Goal: Check status: Check status

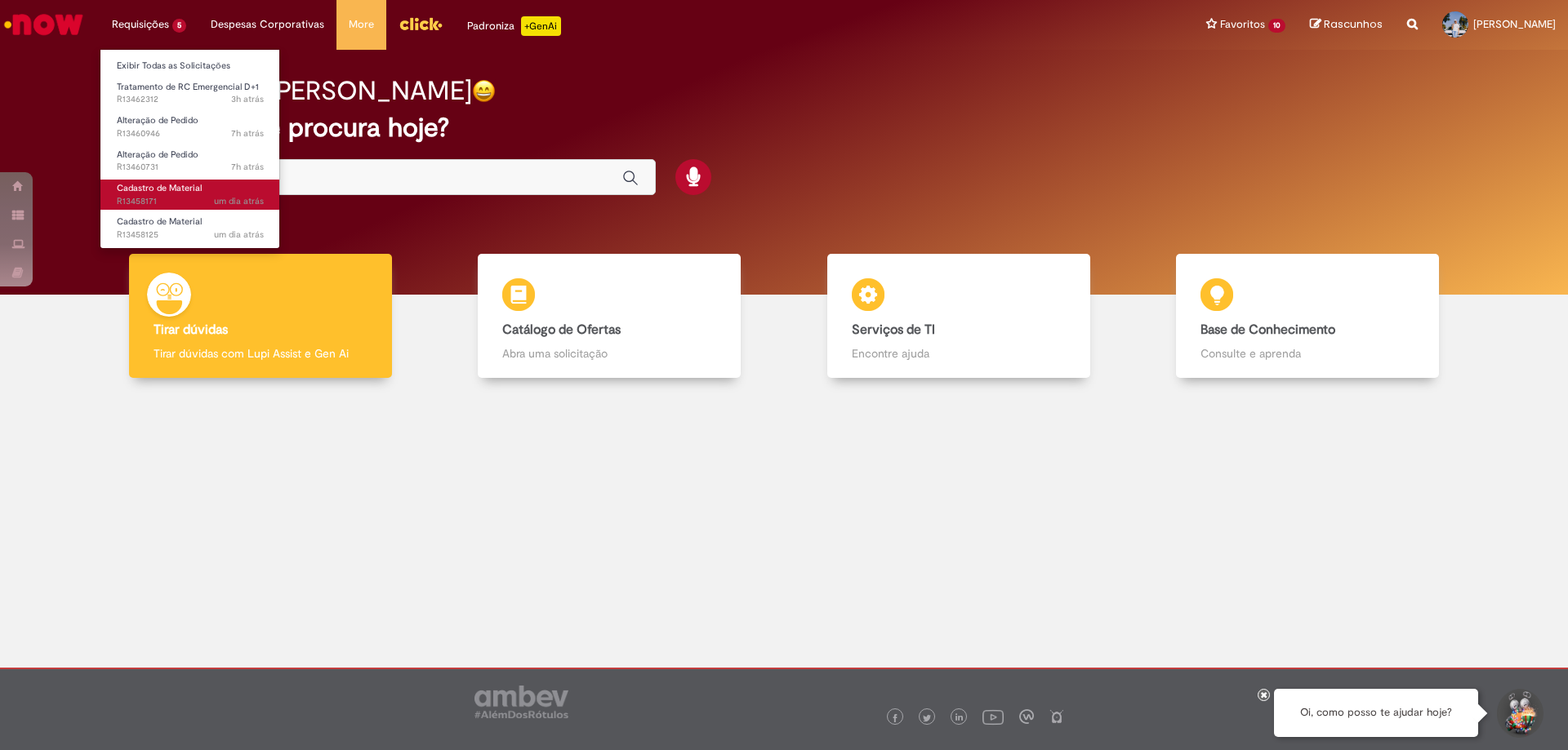
click at [178, 186] on span "Cadastro de Material" at bounding box center [159, 188] width 85 height 13
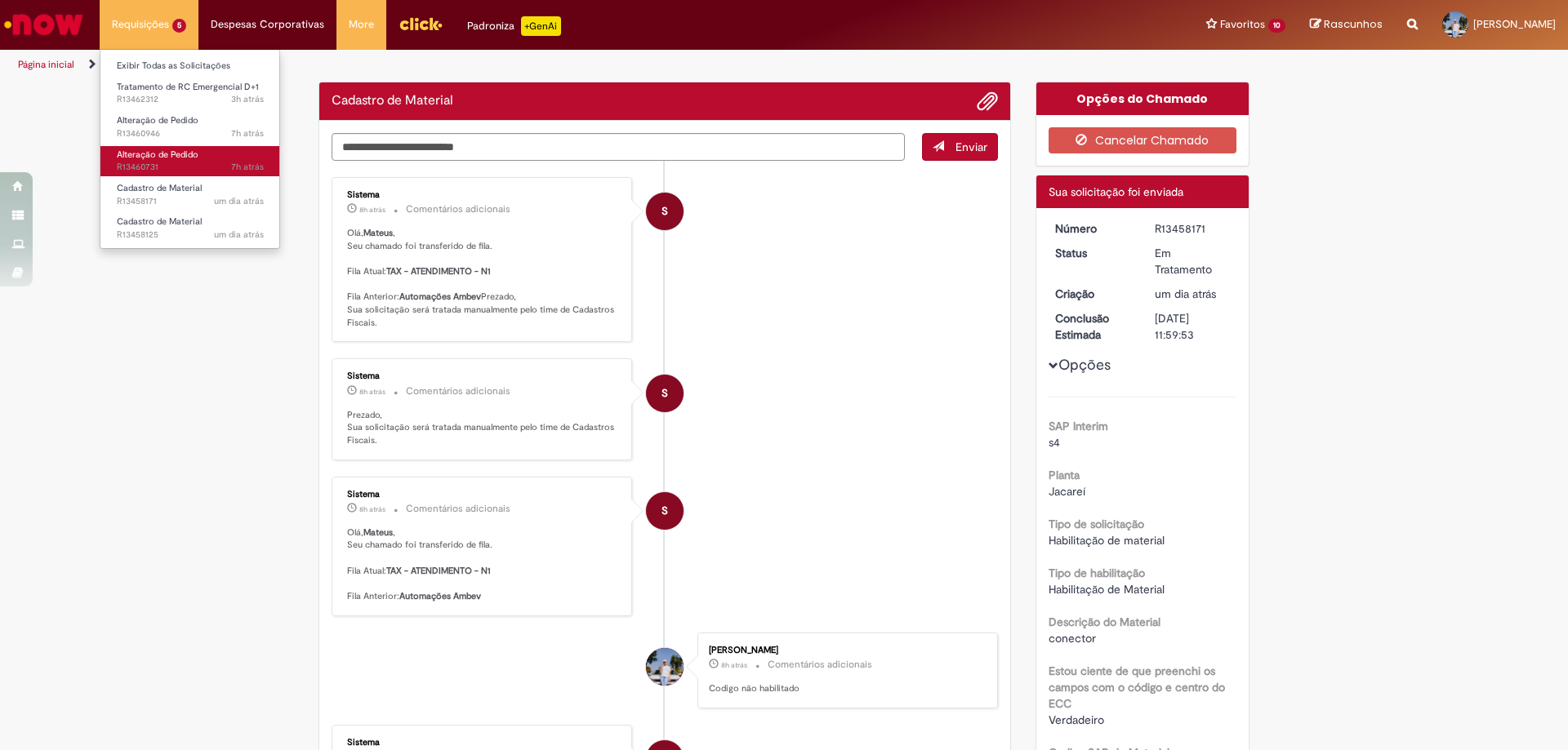
click at [133, 158] on span "Alteração de Pedido" at bounding box center [158, 154] width 82 height 13
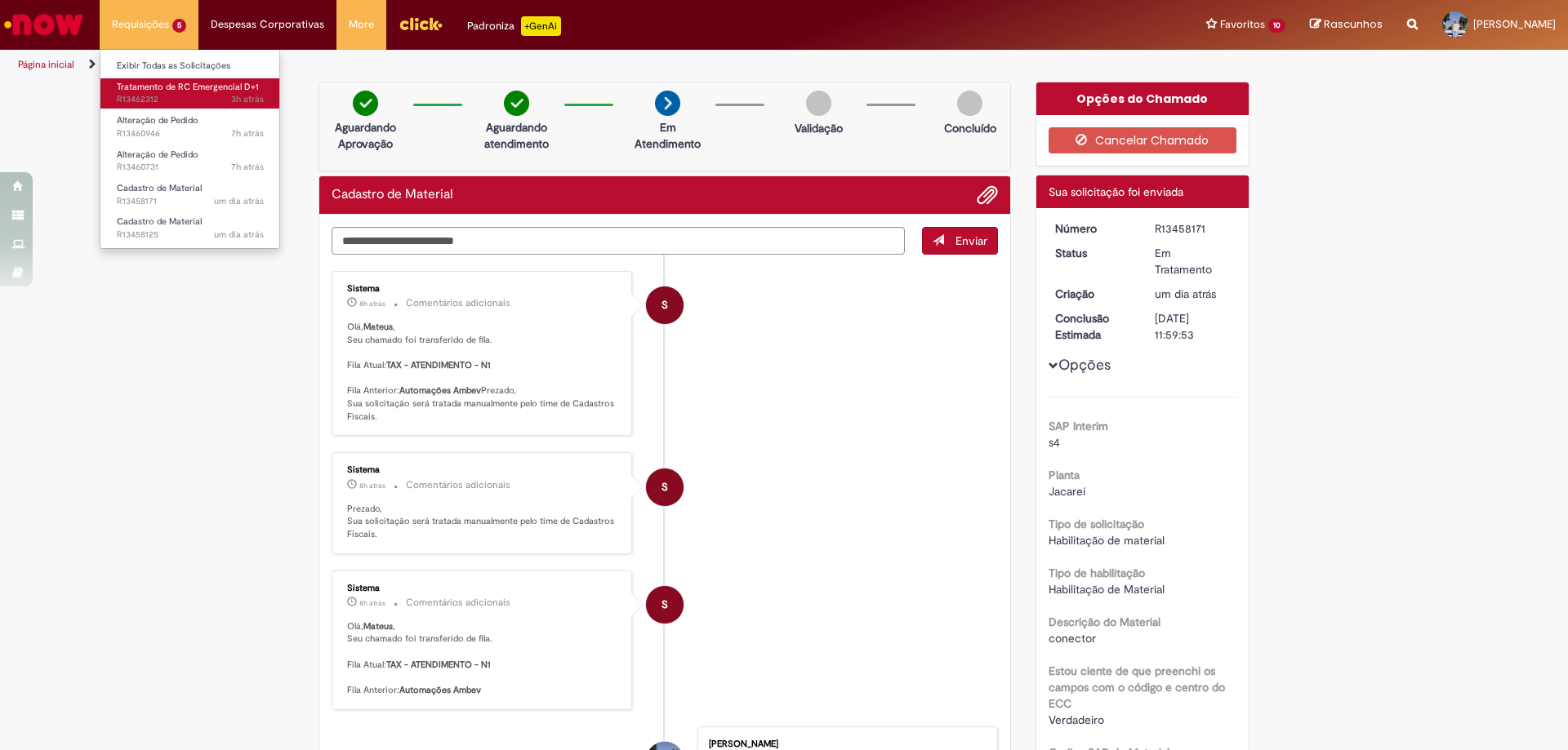
click at [187, 92] on span "Tratamento de RC Emergencial D+1" at bounding box center [188, 87] width 142 height 13
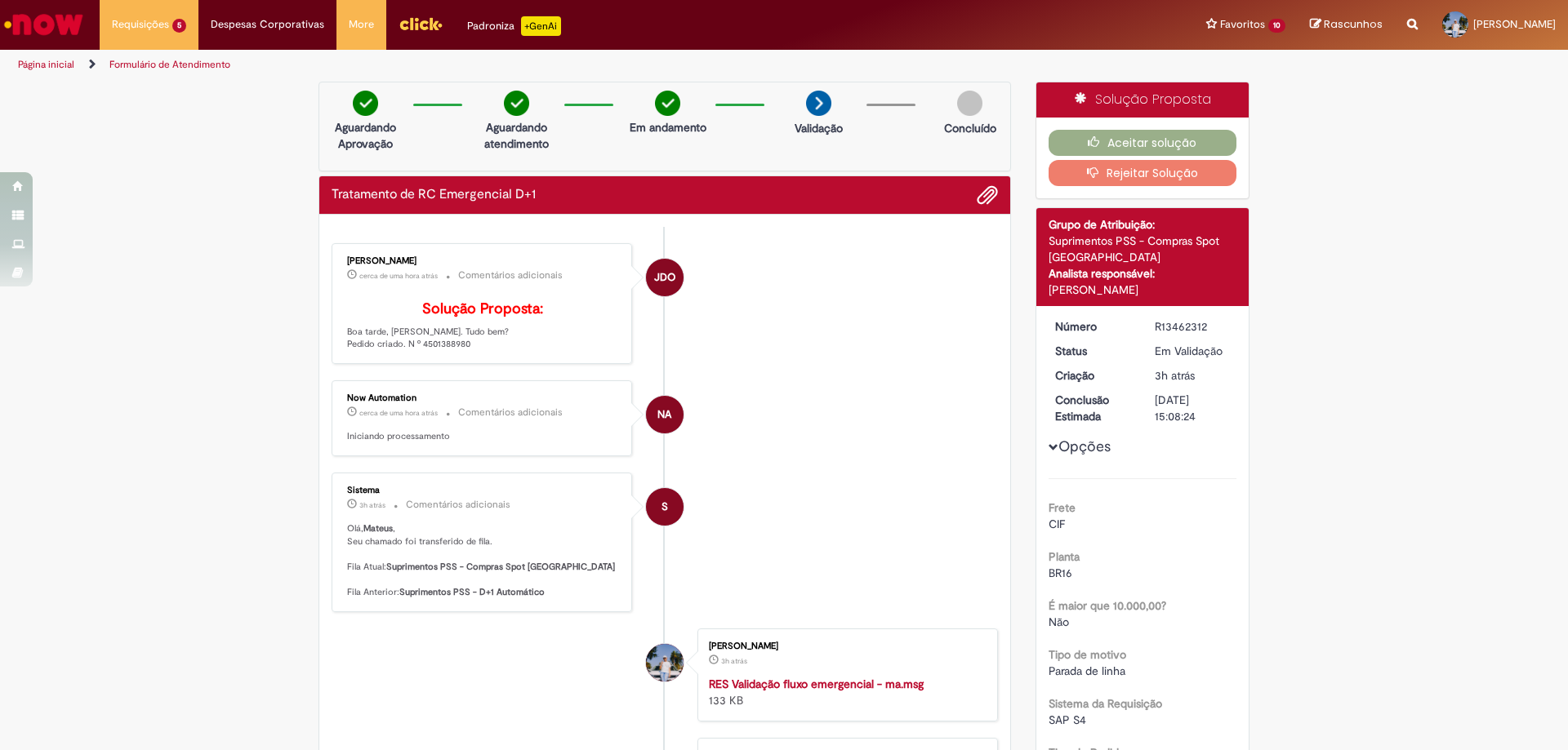
click at [438, 351] on p "Solução Proposta: Boa tarde, Mateus. Tudo bem? Pedido criado. N º 4501388980" at bounding box center [483, 326] width 272 height 50
copy p "4501388980"
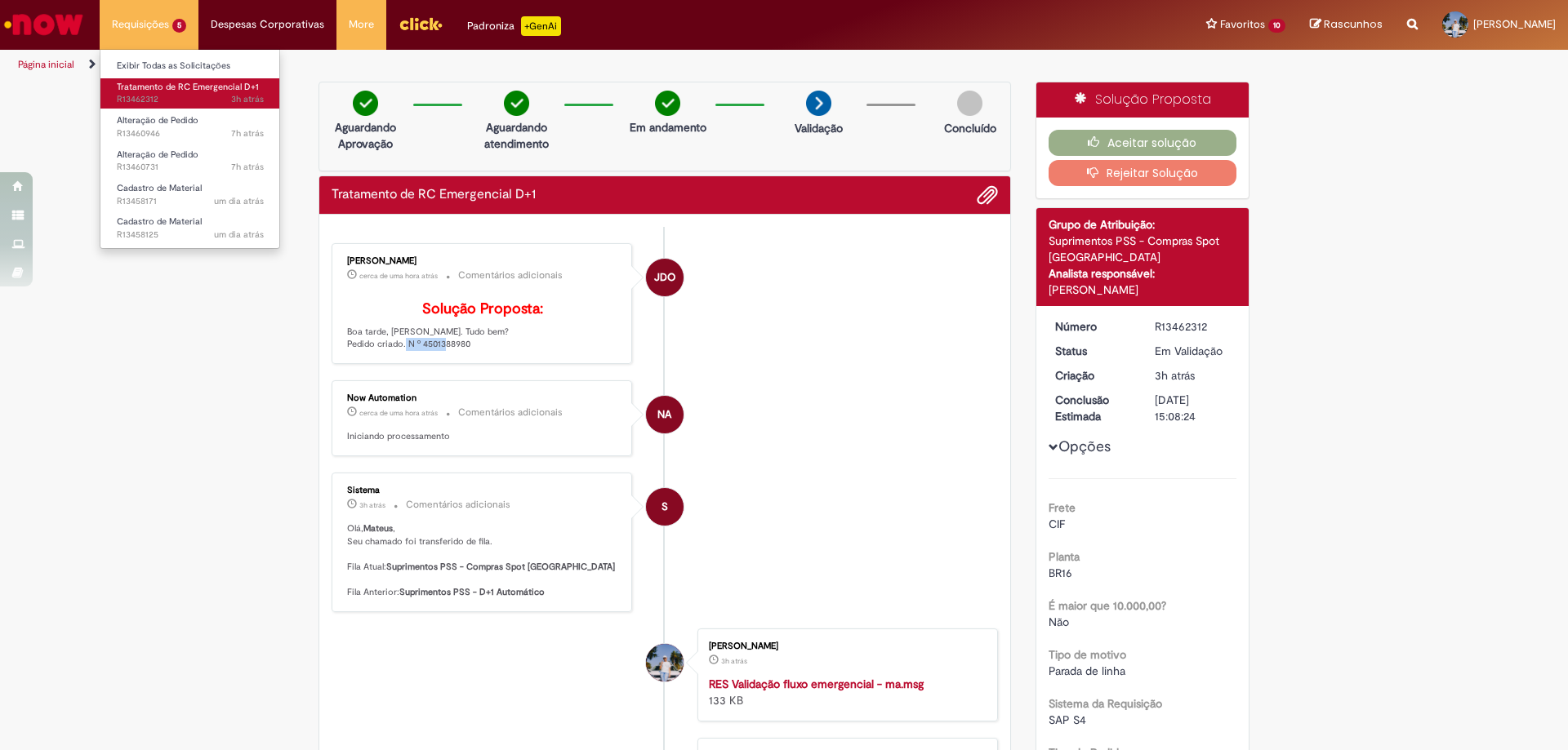
click at [171, 88] on span "Tratamento de RC Emergencial D+1" at bounding box center [188, 87] width 142 height 13
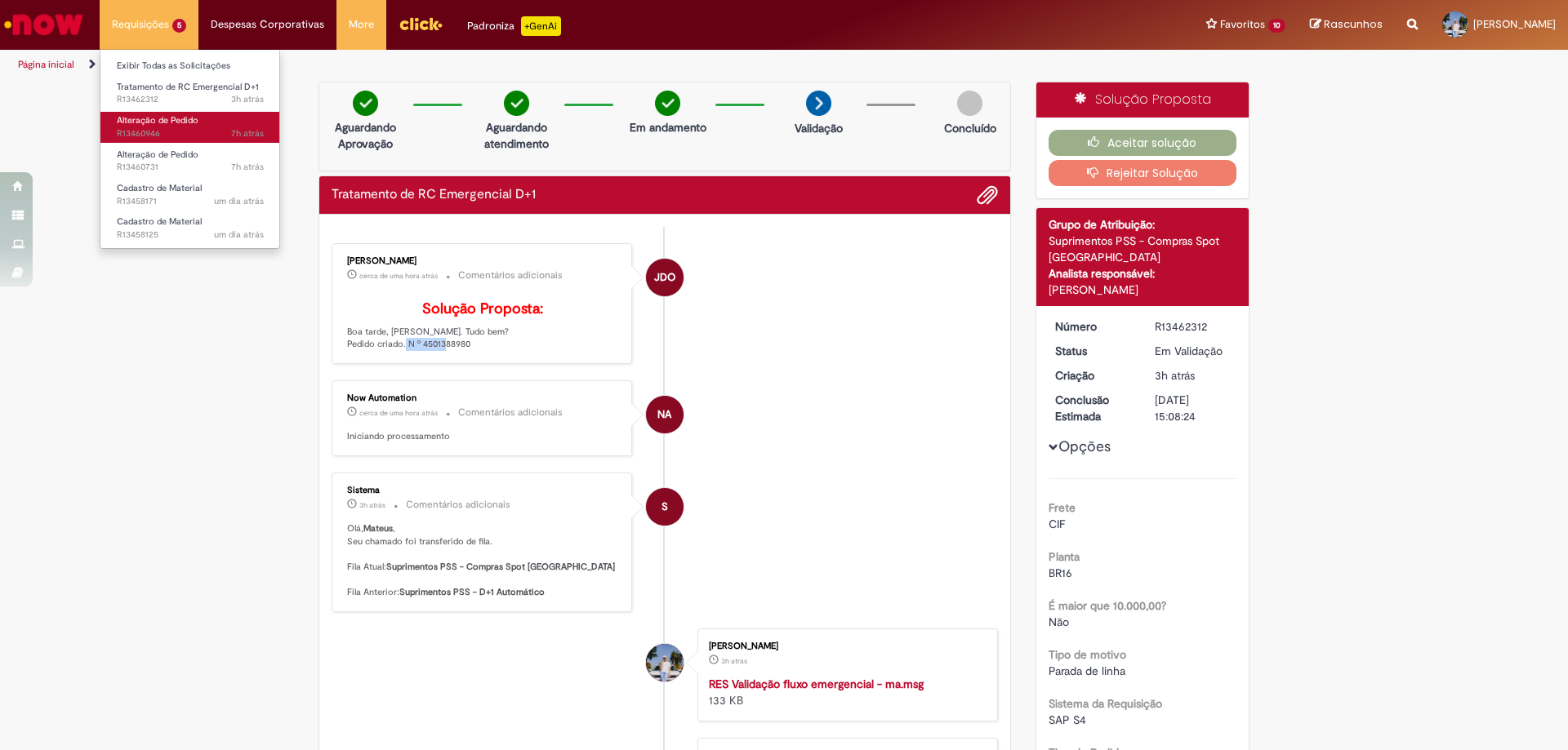
click at [175, 115] on span "Alteração de Pedido" at bounding box center [158, 120] width 82 height 13
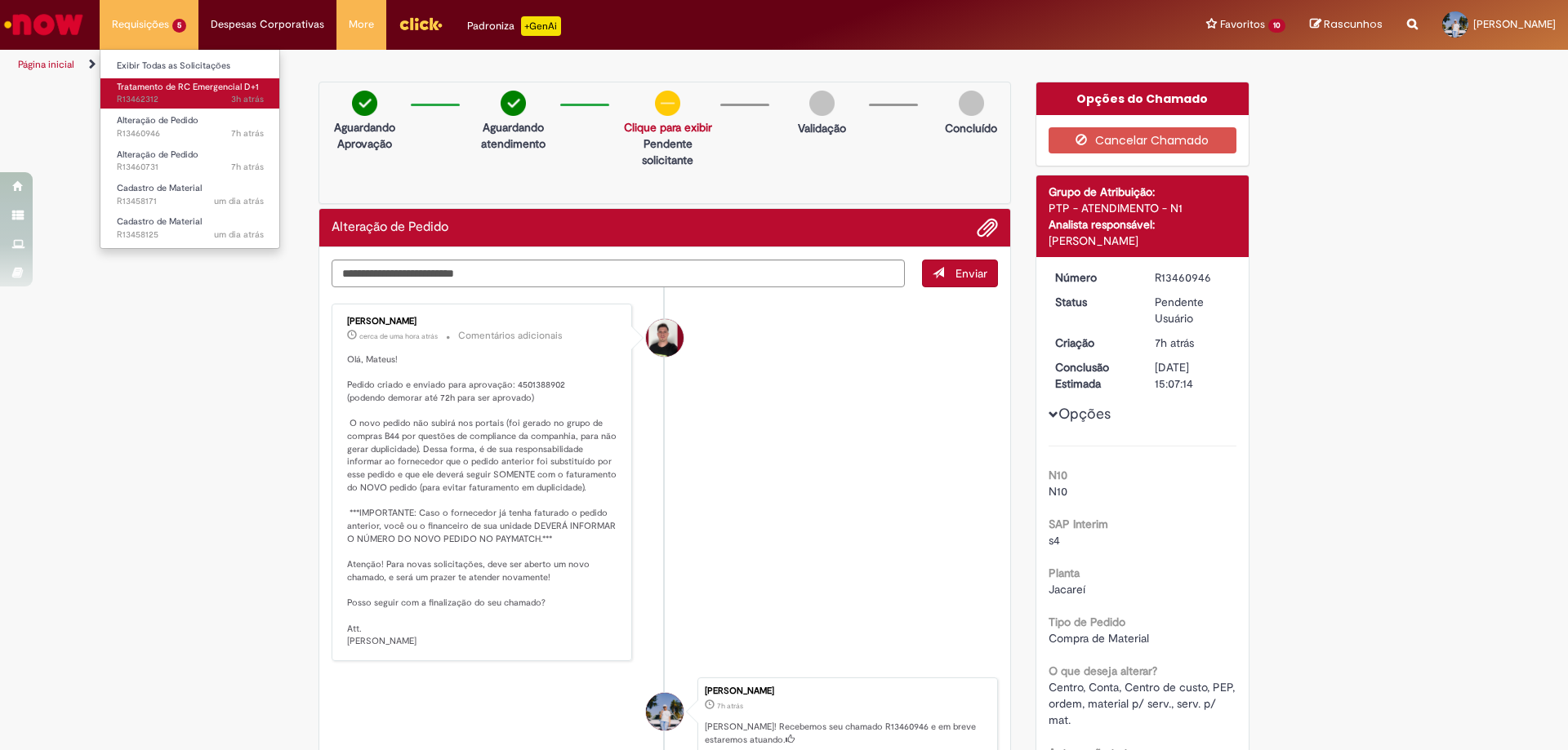
click at [152, 88] on span "Tratamento de RC Emergencial D+1" at bounding box center [188, 87] width 142 height 13
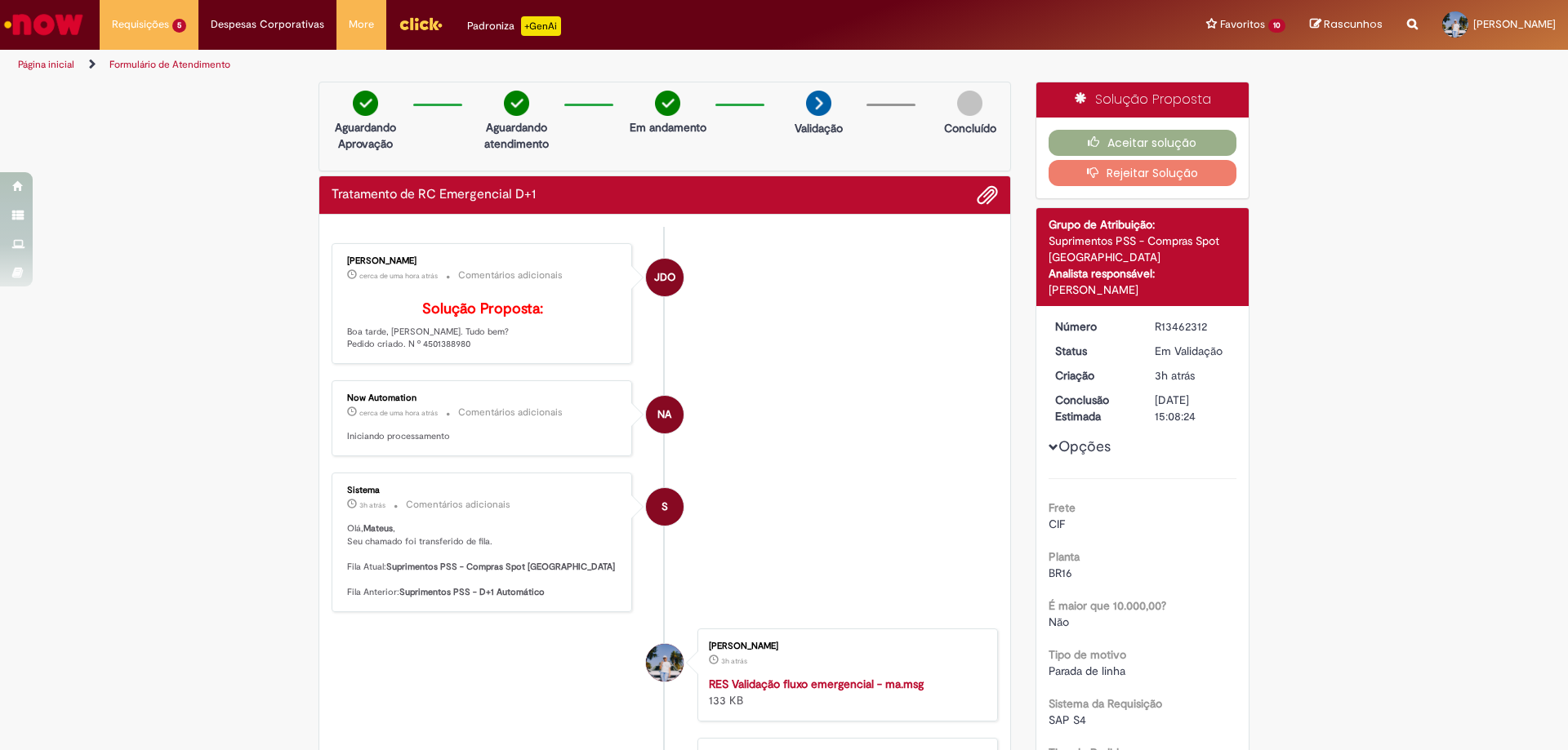
click at [441, 280] on icon "Histórico de tíquete" at bounding box center [448, 277] width 14 height 15
click at [432, 351] on p "Solução Proposta: Boa tarde, Mateus. Tudo bem? Pedido criado. N º 4501388980" at bounding box center [483, 326] width 272 height 50
copy p "4501388980"
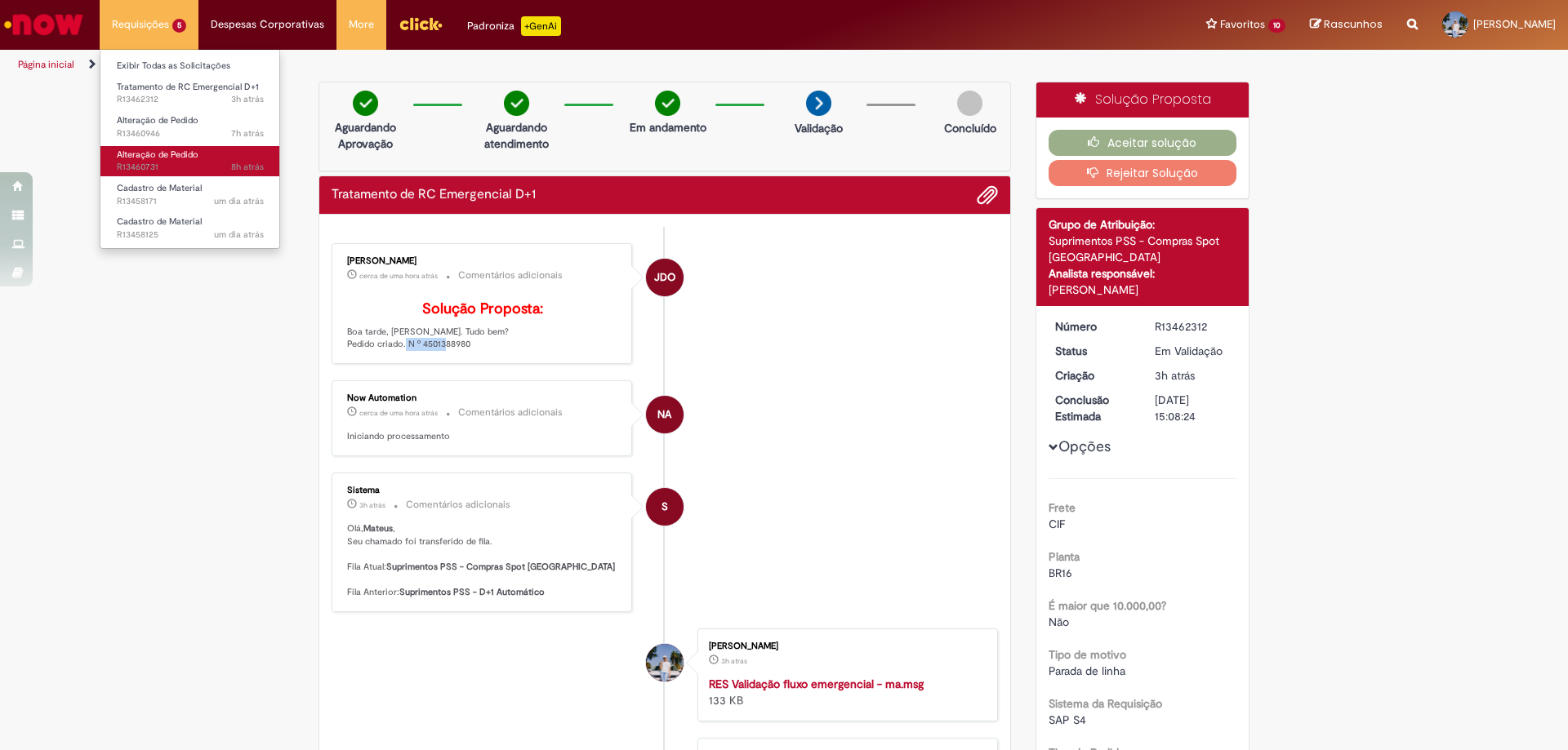
click at [182, 171] on span "8h atrás 8 horas atrás R13460731" at bounding box center [190, 167] width 147 height 13
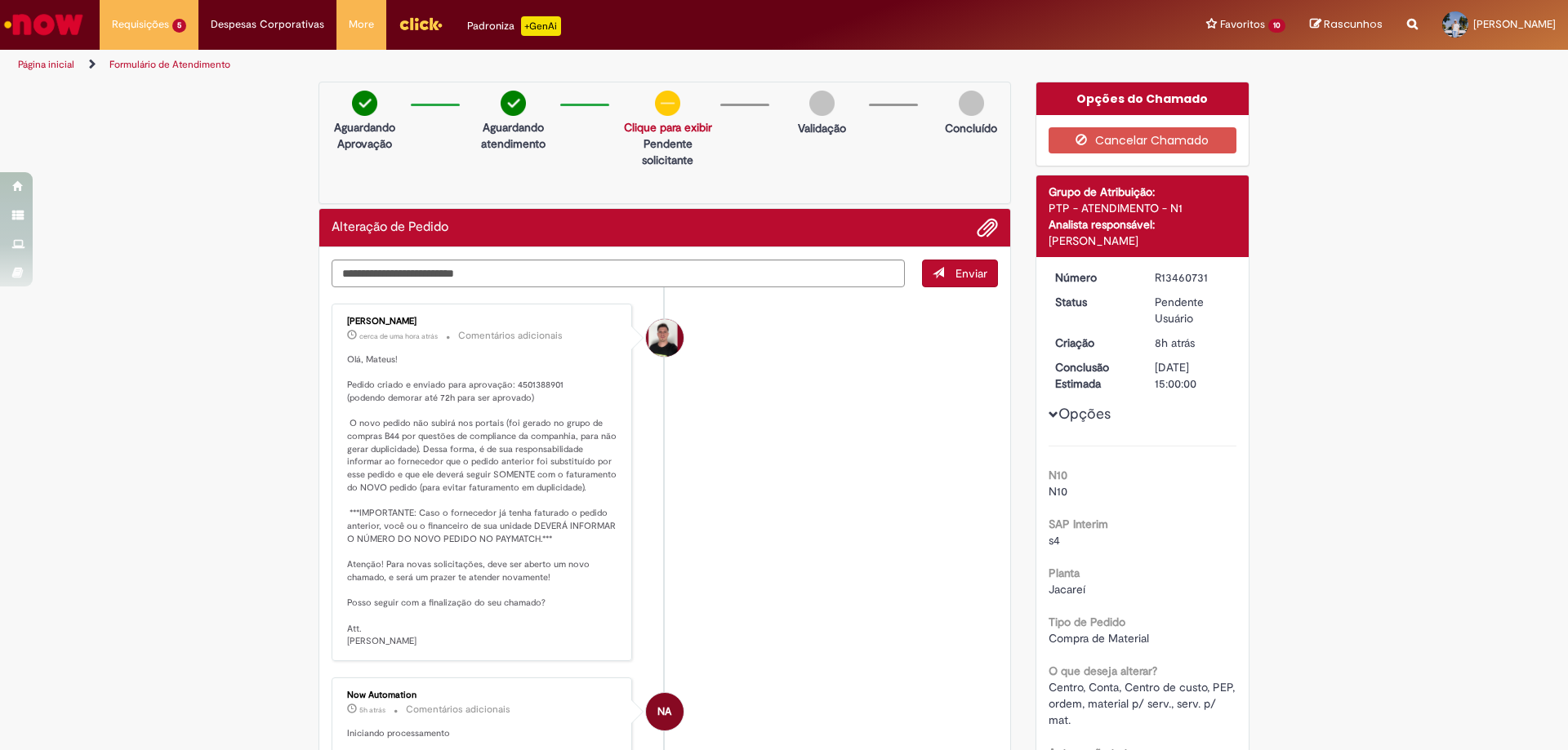
click at [531, 385] on p "Olá, Mateus! Pedido criado e enviado para aprovação: 4501388901 (podendo demora…" at bounding box center [483, 500] width 272 height 295
copy p "4501388901"
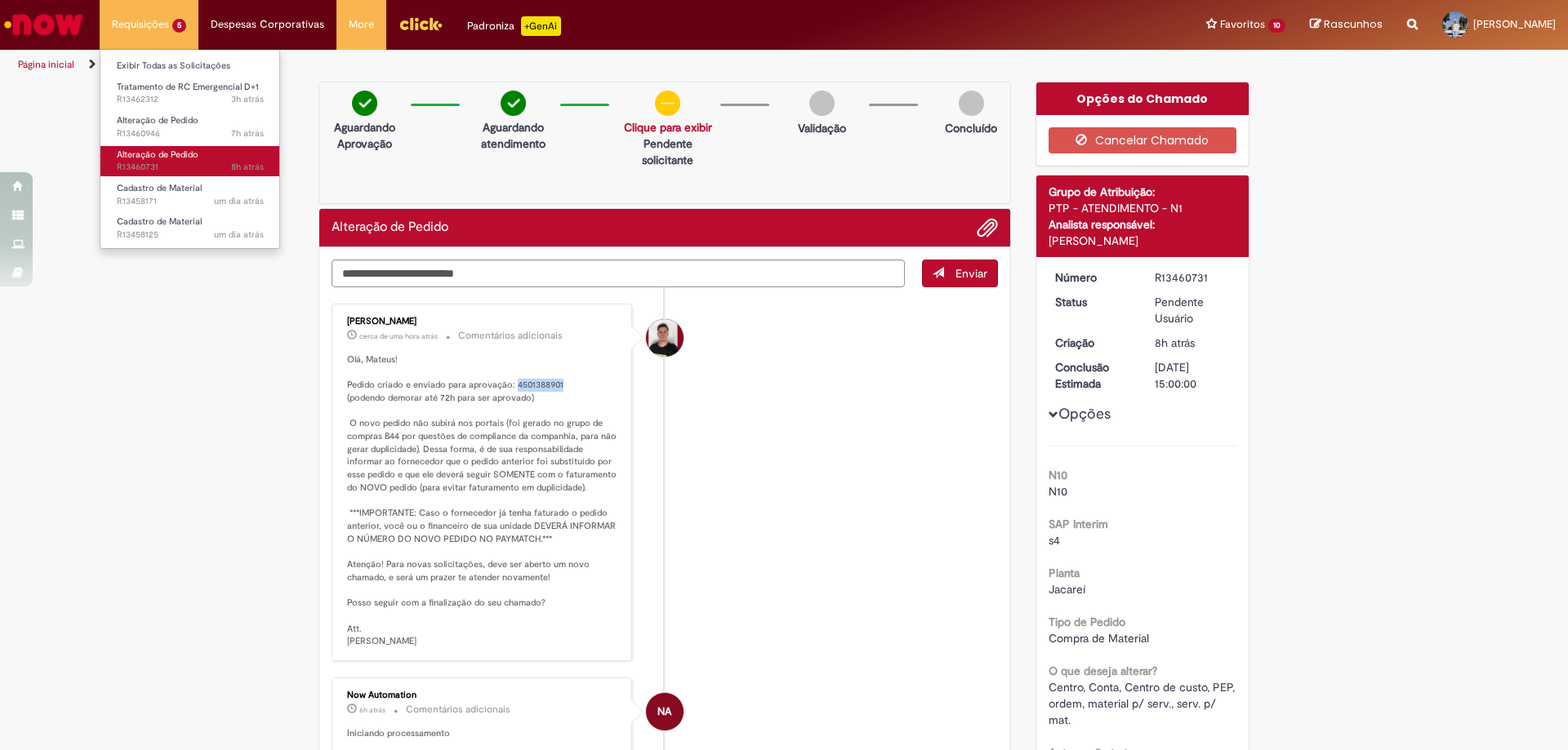
click at [195, 160] on span "Alteração de Pedido" at bounding box center [158, 154] width 82 height 13
click at [197, 155] on span "Alteração de Pedido" at bounding box center [158, 154] width 82 height 13
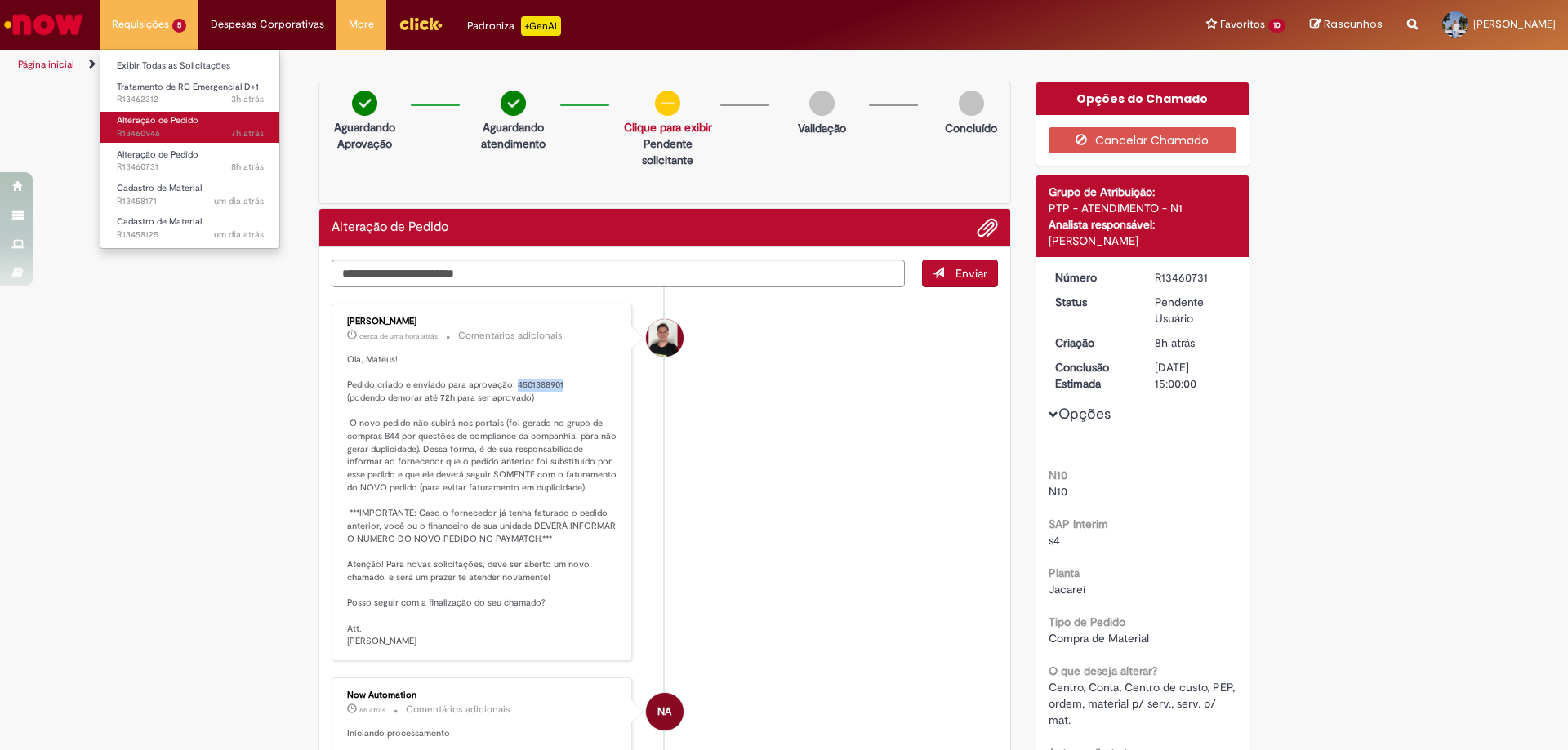
click at [190, 127] on span "Alteração de Pedido" at bounding box center [158, 120] width 82 height 13
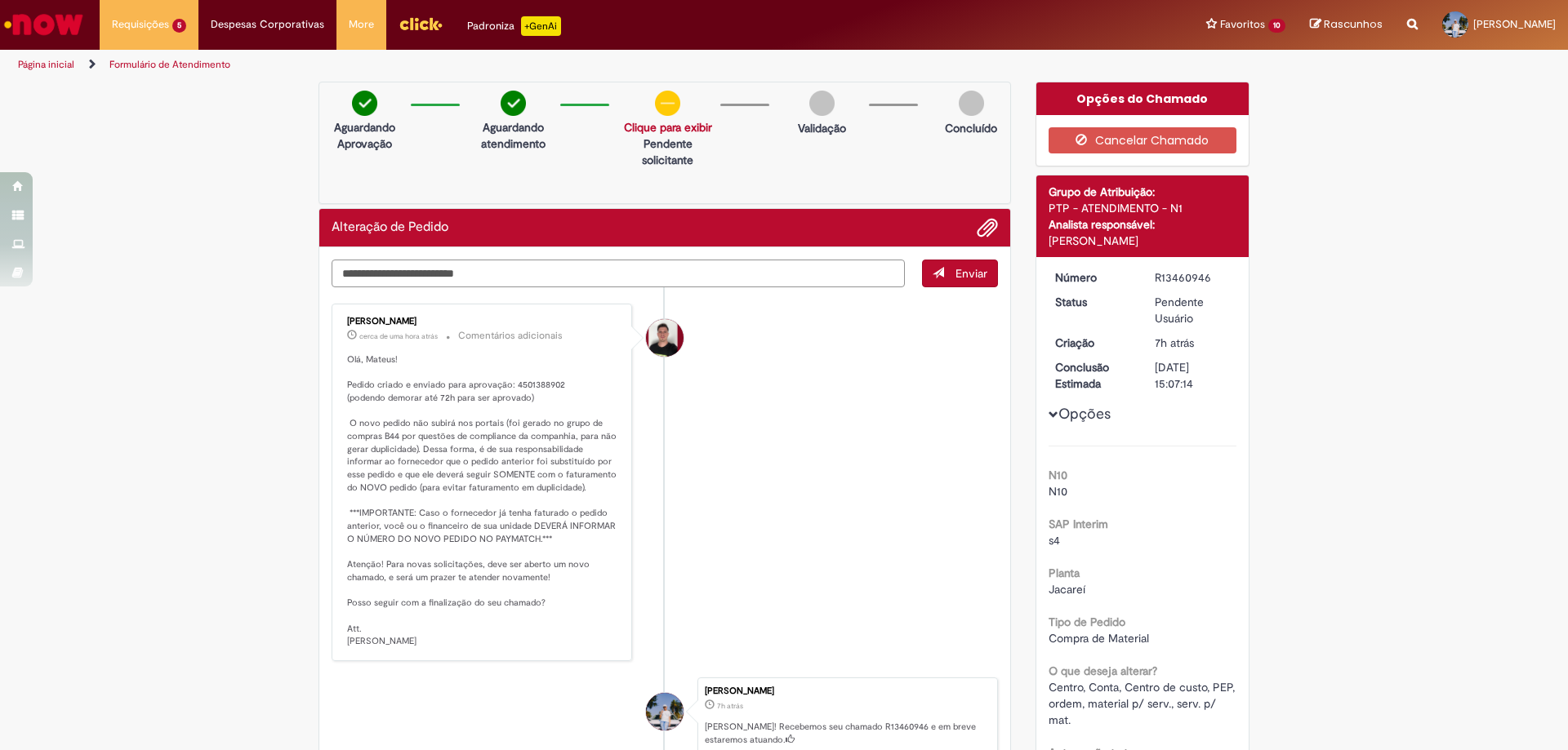
click at [532, 259] on textarea "Digite sua mensagem aqui..." at bounding box center [618, 273] width 573 height 27
click at [532, 384] on p "Olá, Mateus! Pedido criado e enviado para aprovação: 4501388902 (podendo demora…" at bounding box center [483, 500] width 272 height 295
copy p "4501388902"
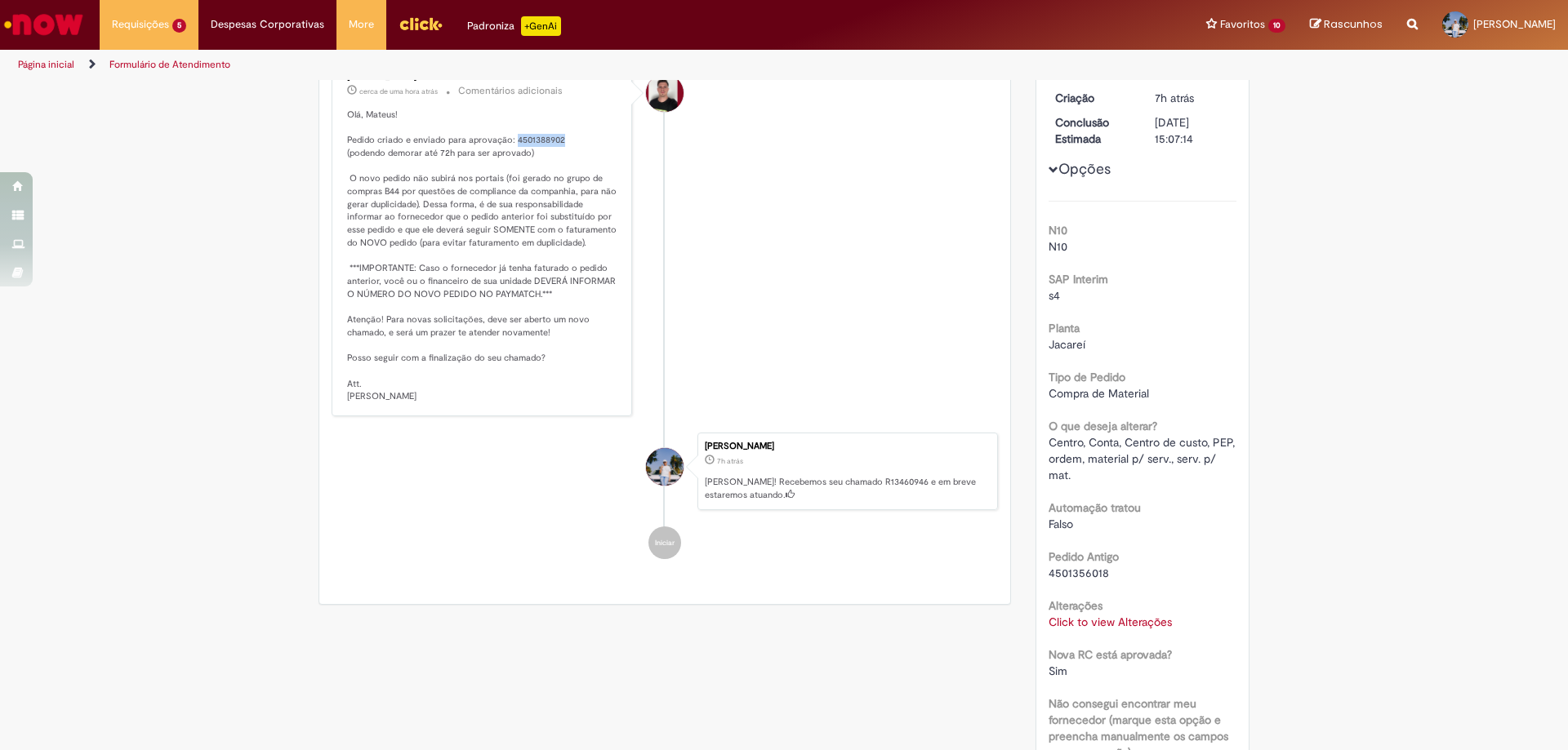
scroll to position [327, 0]
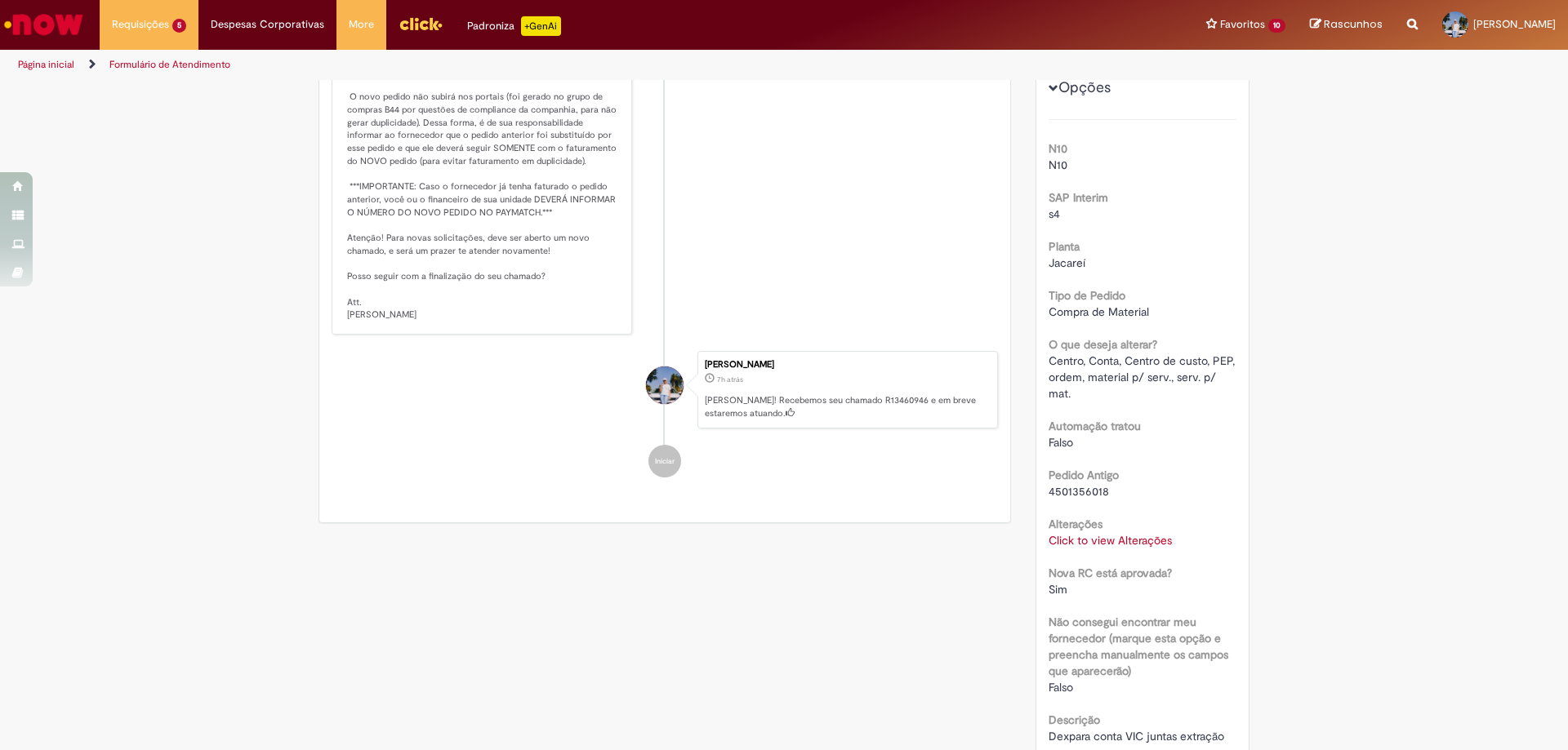
click at [1134, 542] on link "Click to view Alterações" at bounding box center [1110, 539] width 123 height 15
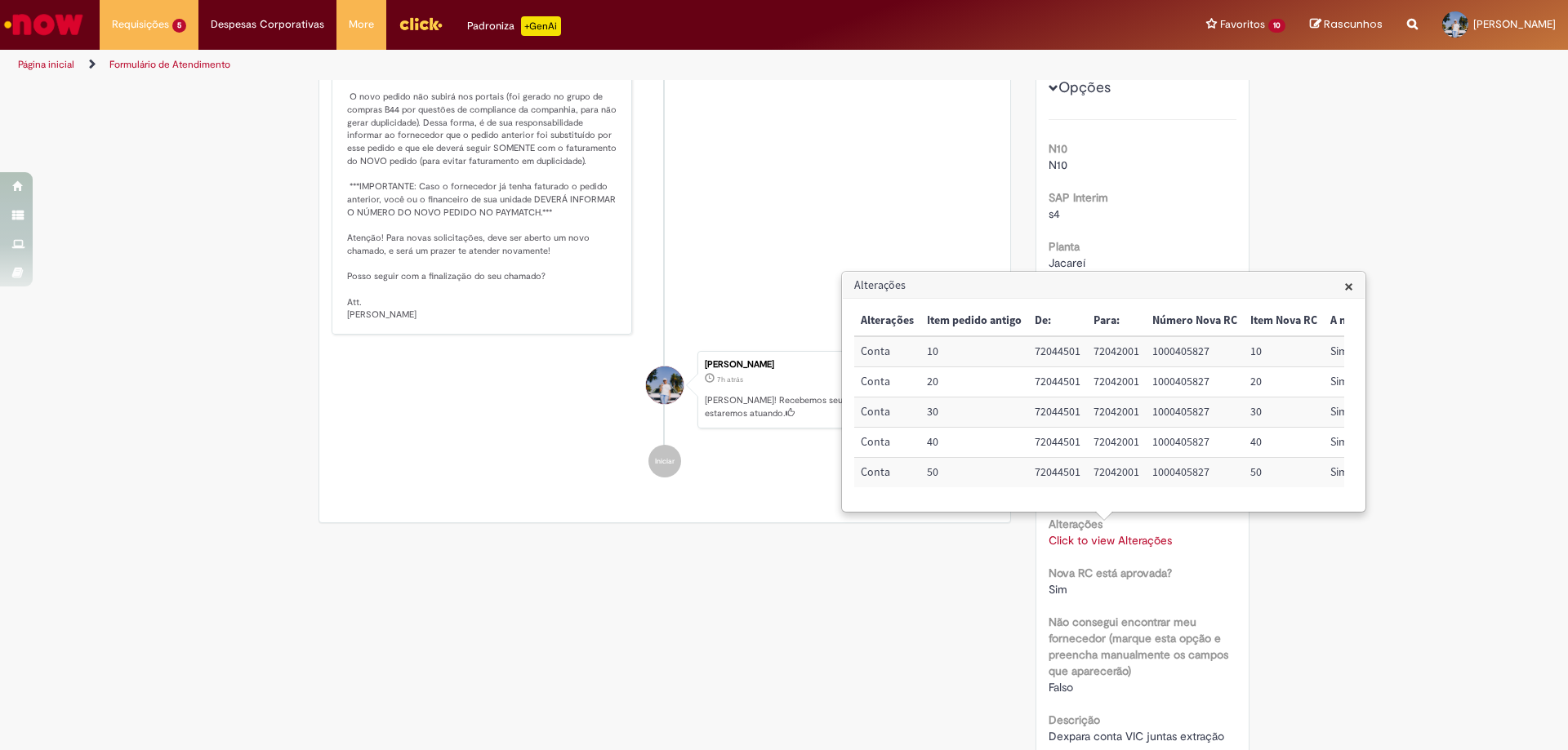
click at [798, 310] on li "[PERSON_NAME] cerca de uma hora atrás cerca de uma hora atrás Comentários adici…" at bounding box center [664, 156] width 666 height 358
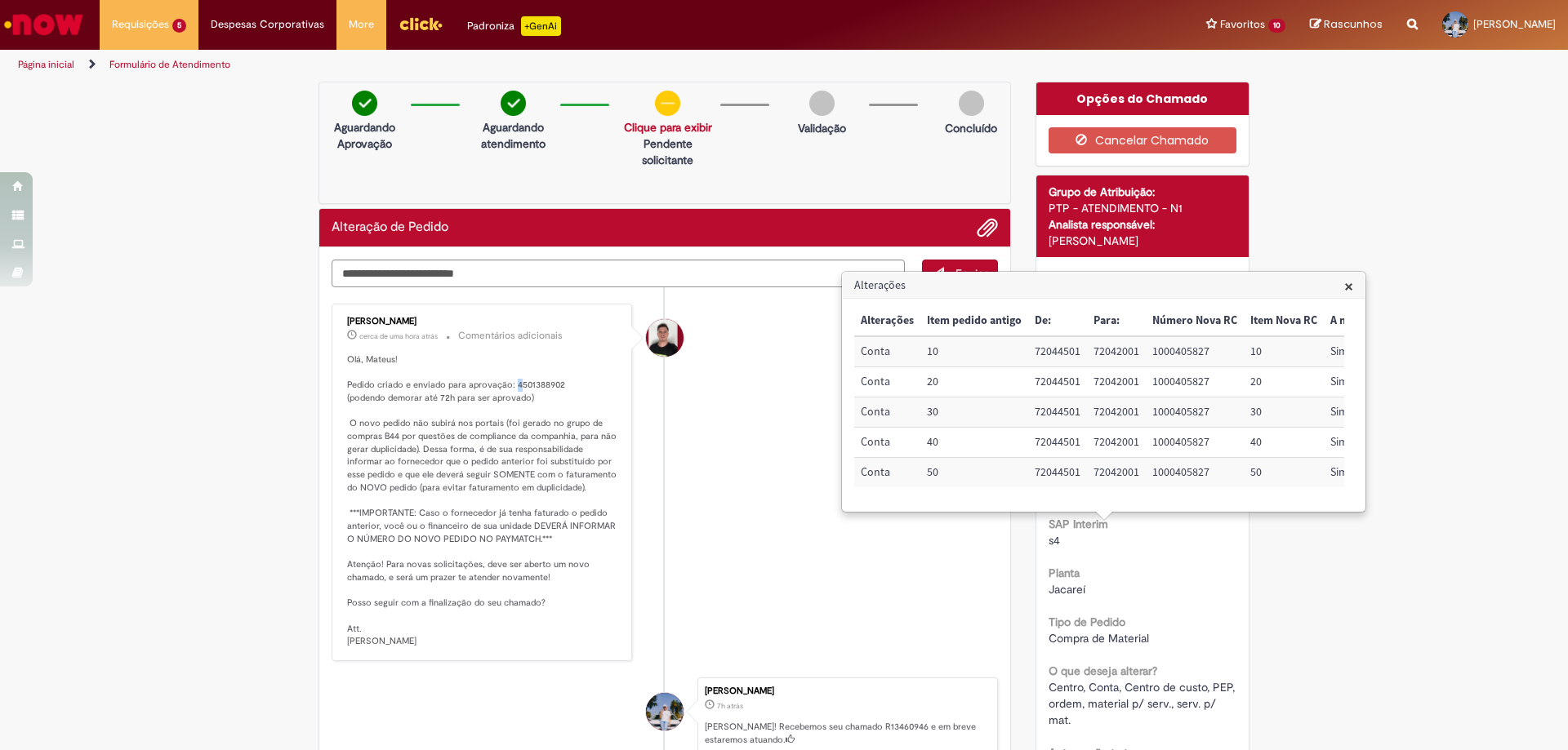
click at [510, 387] on p "Olá, Mateus! Pedido criado e enviado para aprovação: 4501388902 (podendo demora…" at bounding box center [483, 500] width 272 height 295
click at [526, 385] on p "Olá, Mateus! Pedido criado e enviado para aprovação: 4501388902 (podendo demora…" at bounding box center [483, 500] width 272 height 295
copy p "4501388902"
click at [1345, 283] on span "×" at bounding box center [1348, 286] width 9 height 22
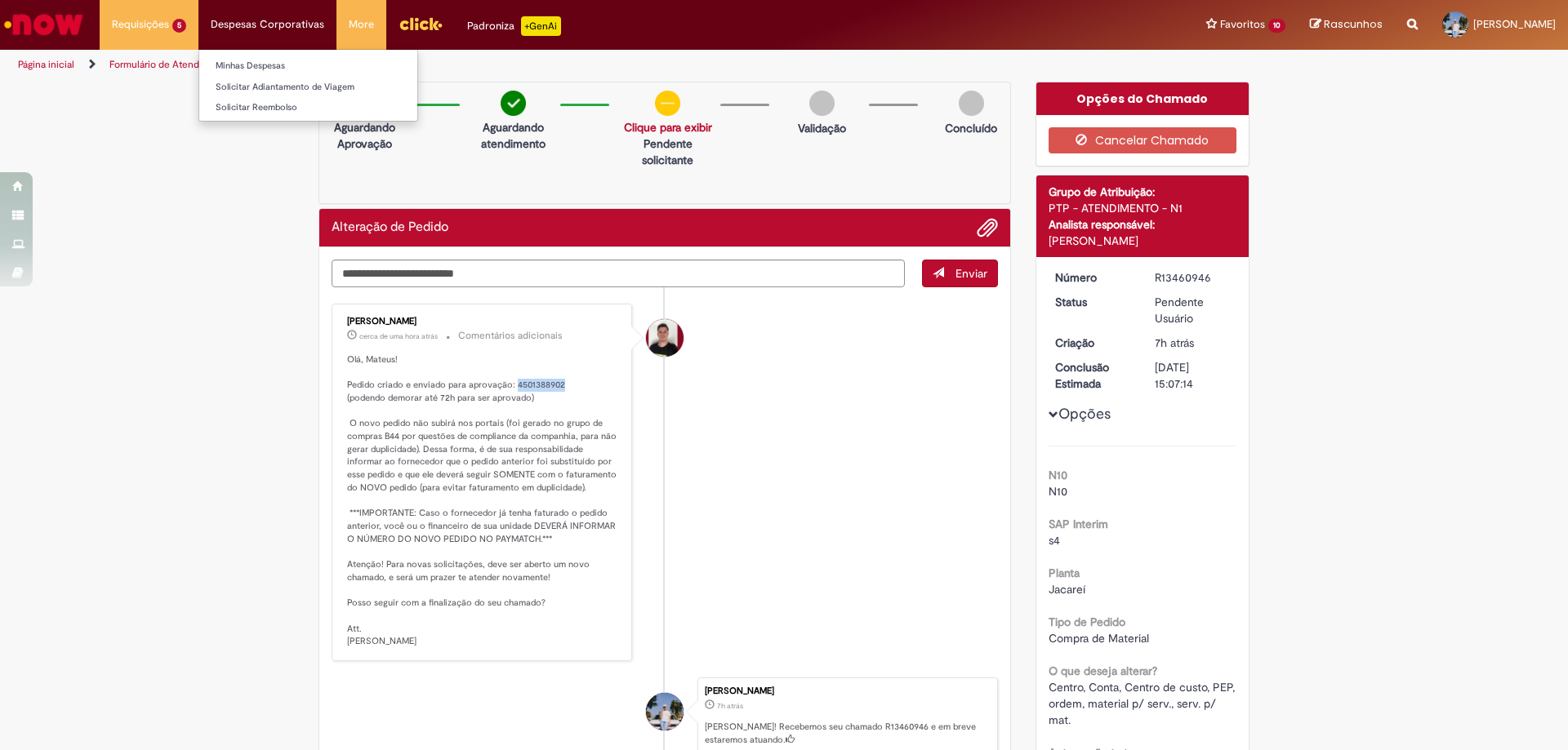
copy p "4501388902"
